Goal: Book appointment/travel/reservation

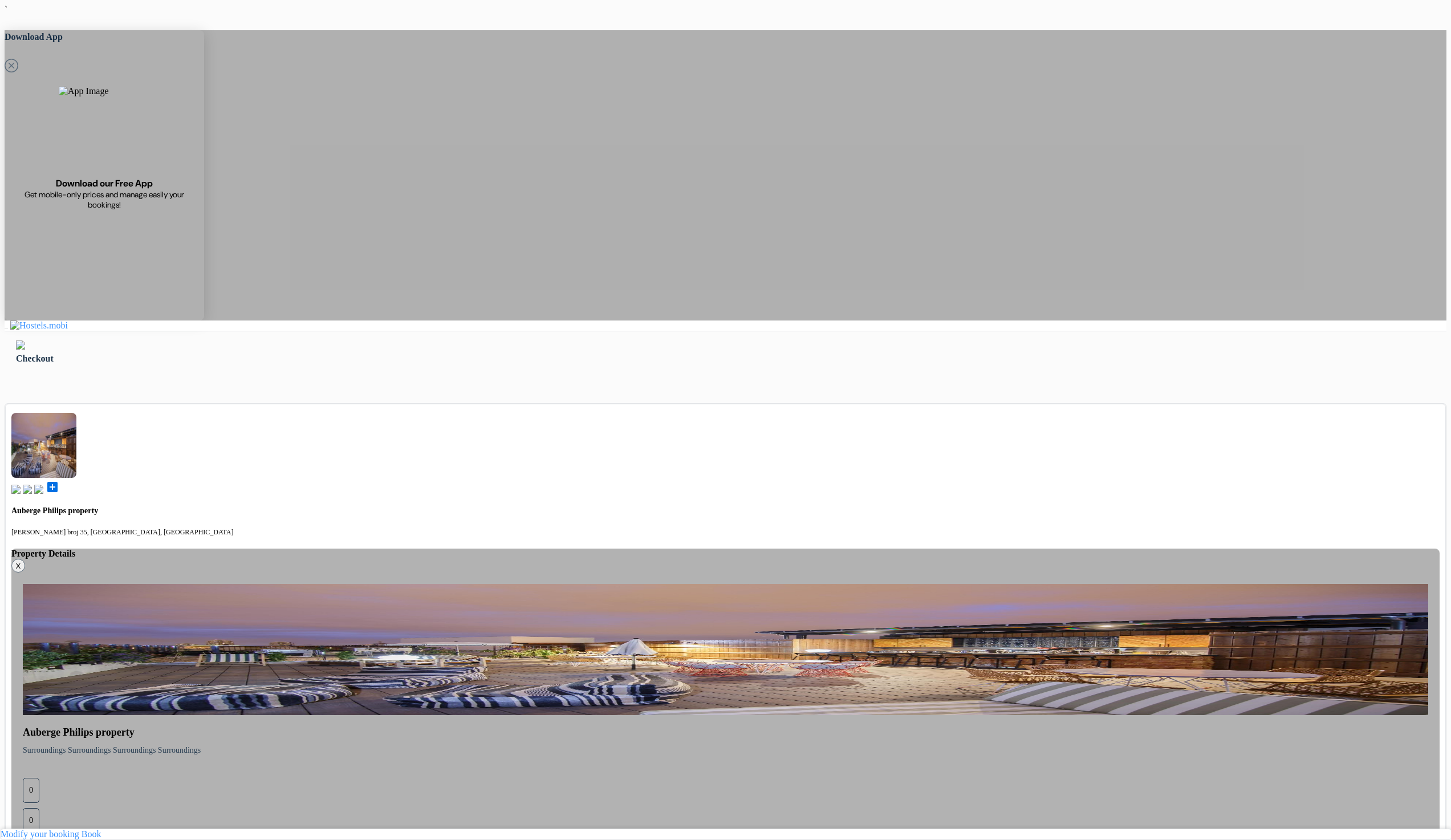
type input "Test Prepayment"
type input "Prepayment"
type input "[PERSON_NAME][EMAIL_ADDRESS][DOMAIN_NAME]"
select select "4"
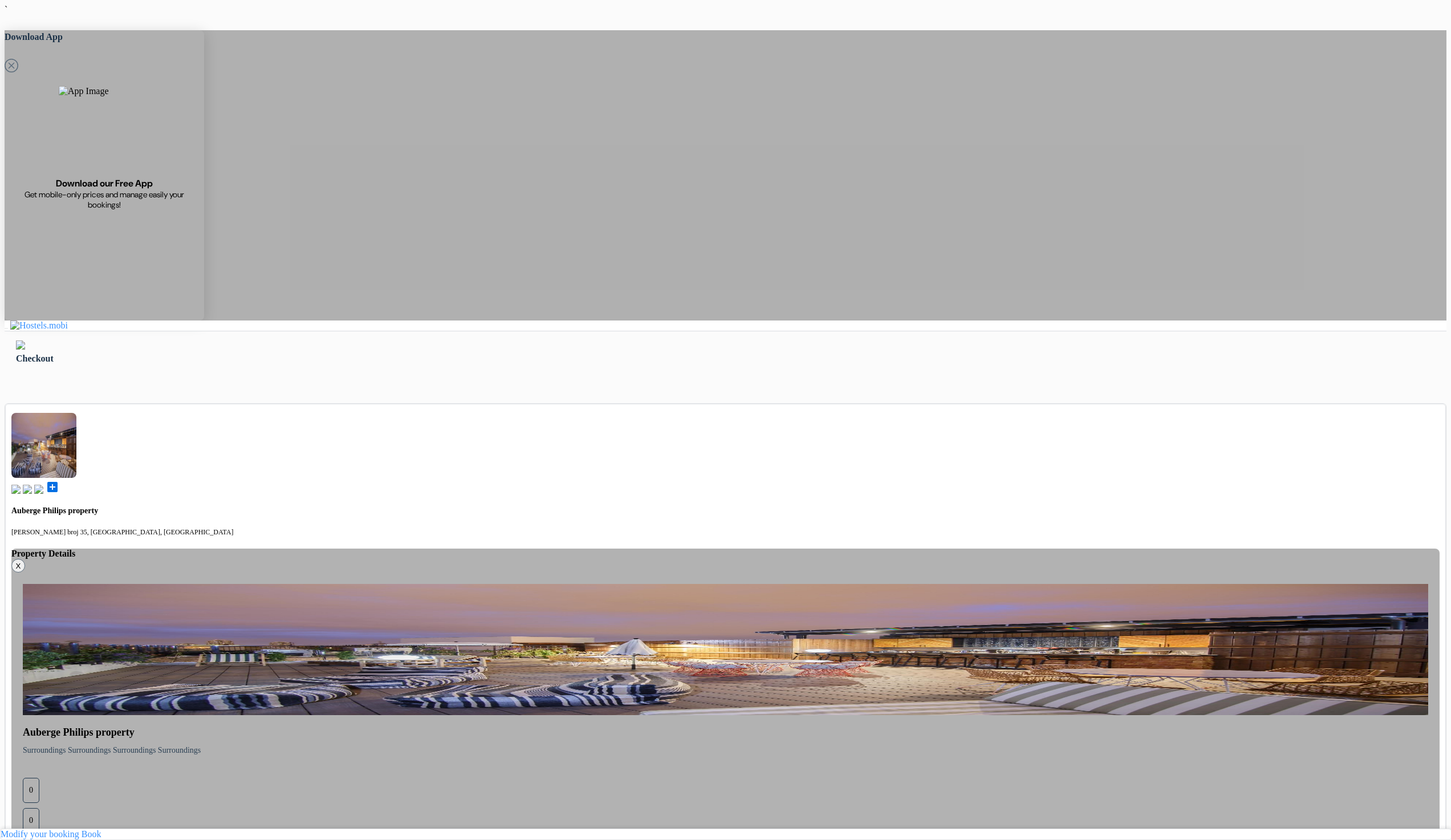
select select "8"
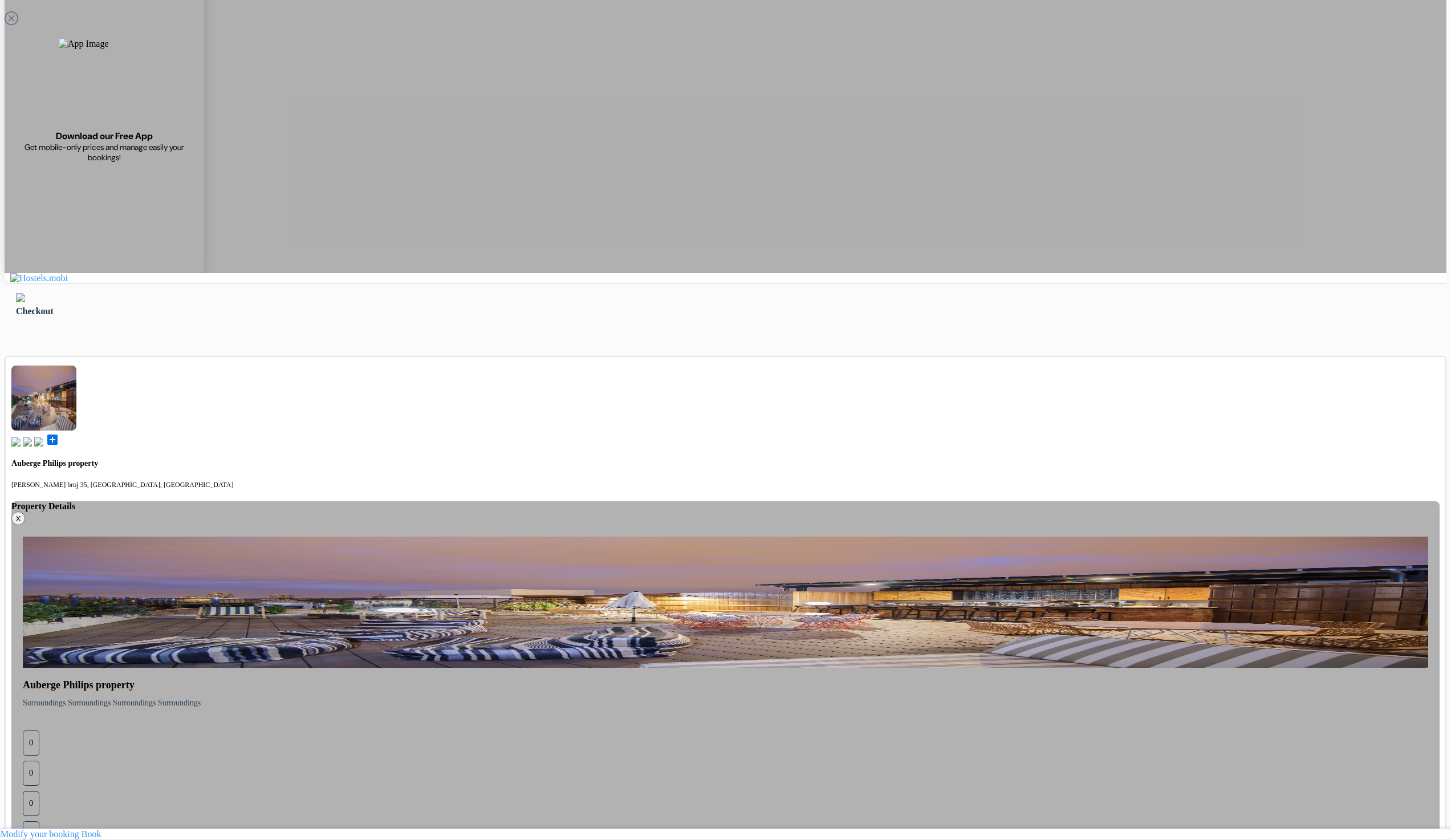
scroll to position [109, 0]
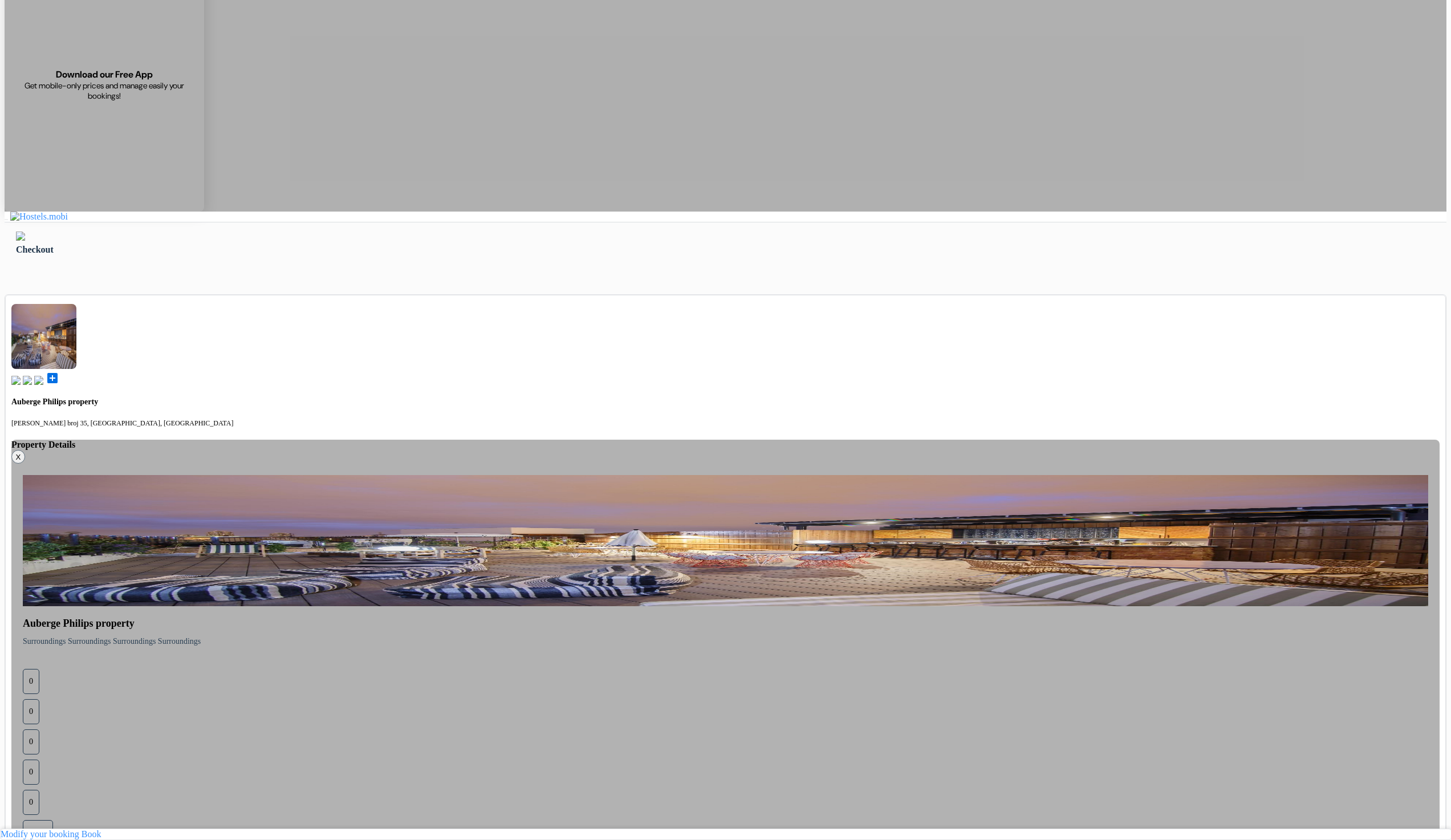
type input "77123123"
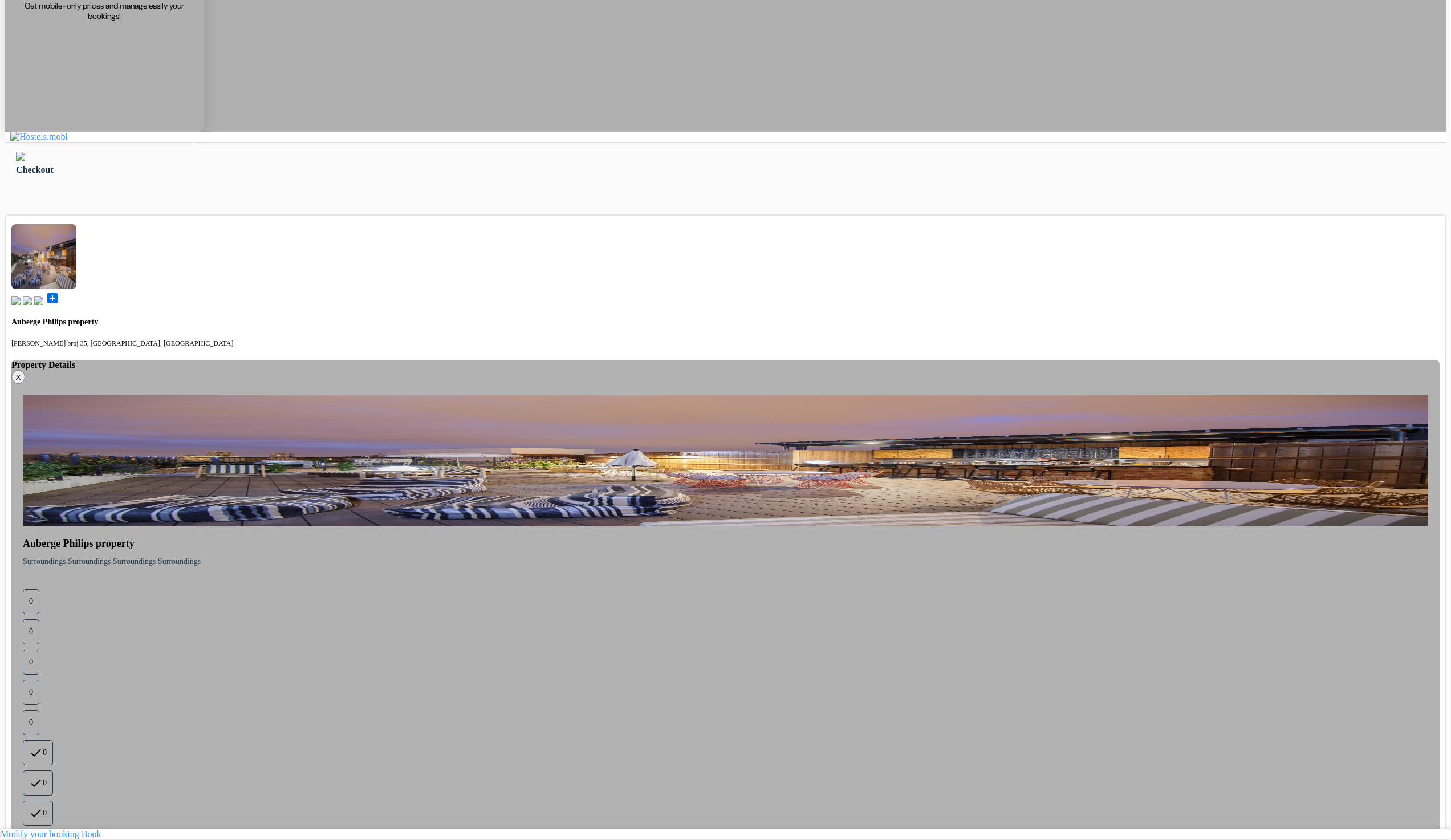
scroll to position [296, 0]
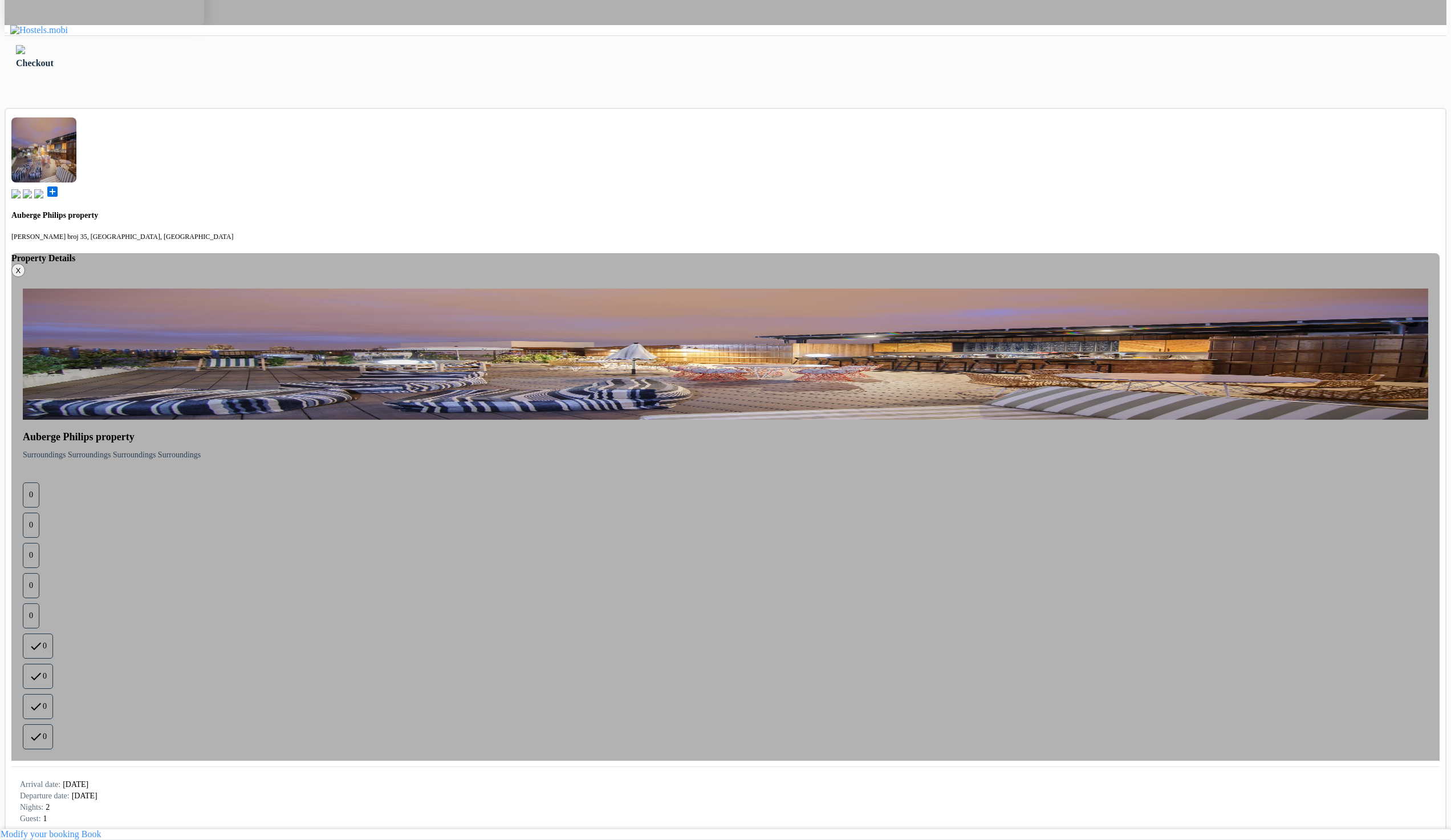
drag, startPoint x: 803, startPoint y: 779, endPoint x: 870, endPoint y: 774, distance: 67.2
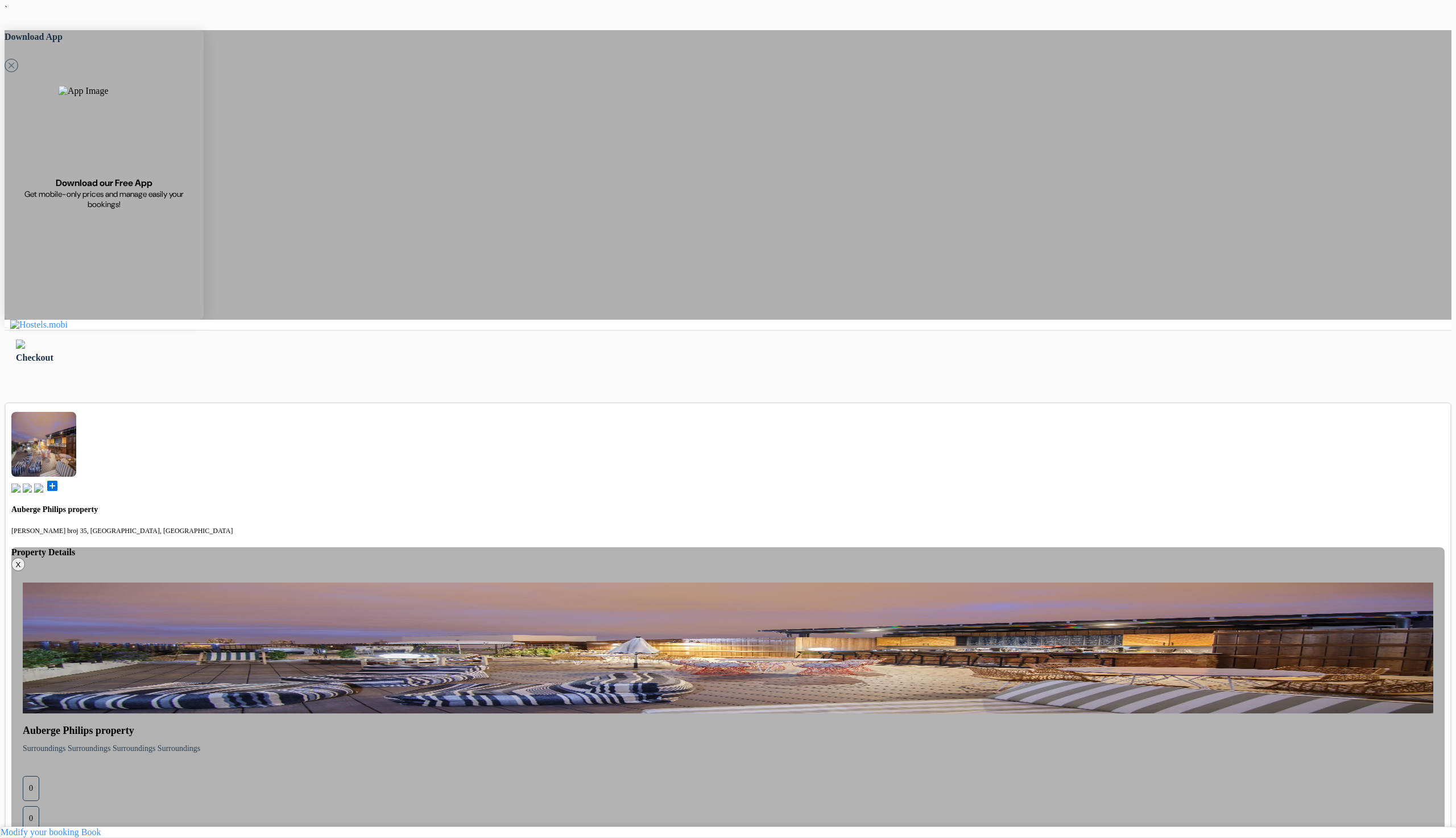
select select "4"
select select "8"
